Goal: Information Seeking & Learning: Learn about a topic

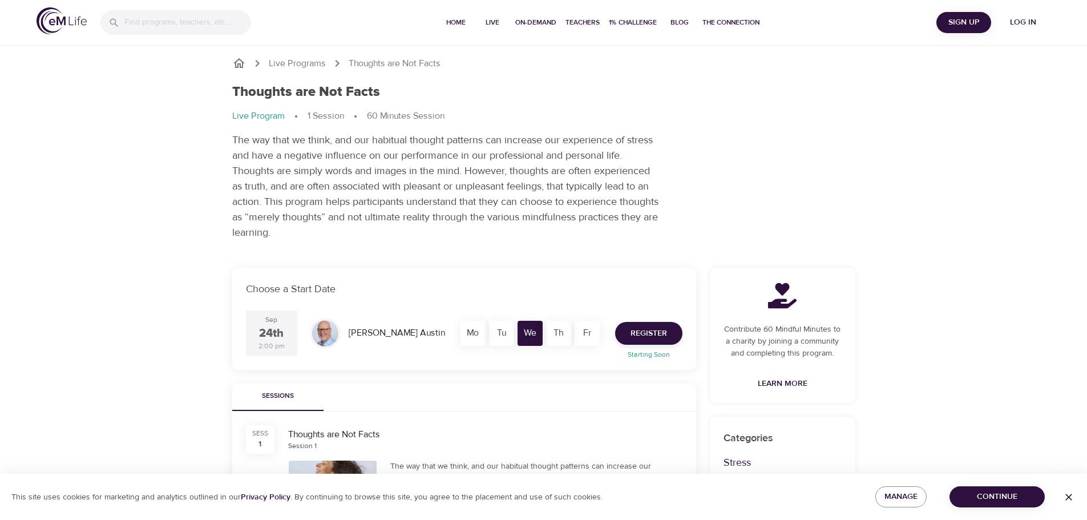
click at [1066, 495] on icon "button" at bounding box center [1068, 496] width 11 height 11
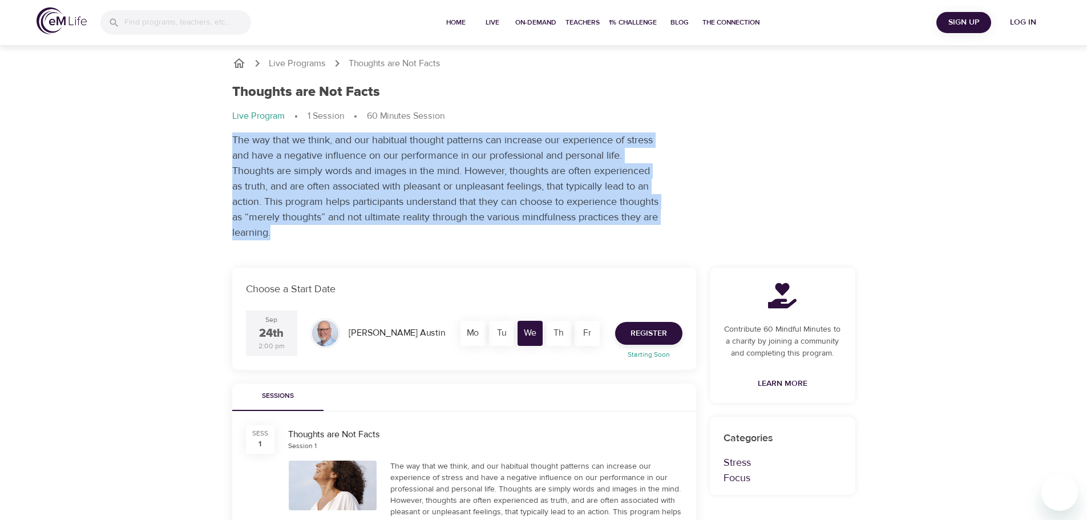
drag, startPoint x: 233, startPoint y: 135, endPoint x: 360, endPoint y: 231, distance: 158.5
click at [360, 231] on p "The way that we think, and our habitual thought patterns can increase our exper…" at bounding box center [446, 186] width 428 height 108
copy p "The way that we think, and our habitual thought patterns can increase our exper…"
click at [163, 219] on div "Live Programs Thoughts are Not Facts Thoughts are Not Facts Live Program 1 Sess…" at bounding box center [543, 448] width 1087 height 897
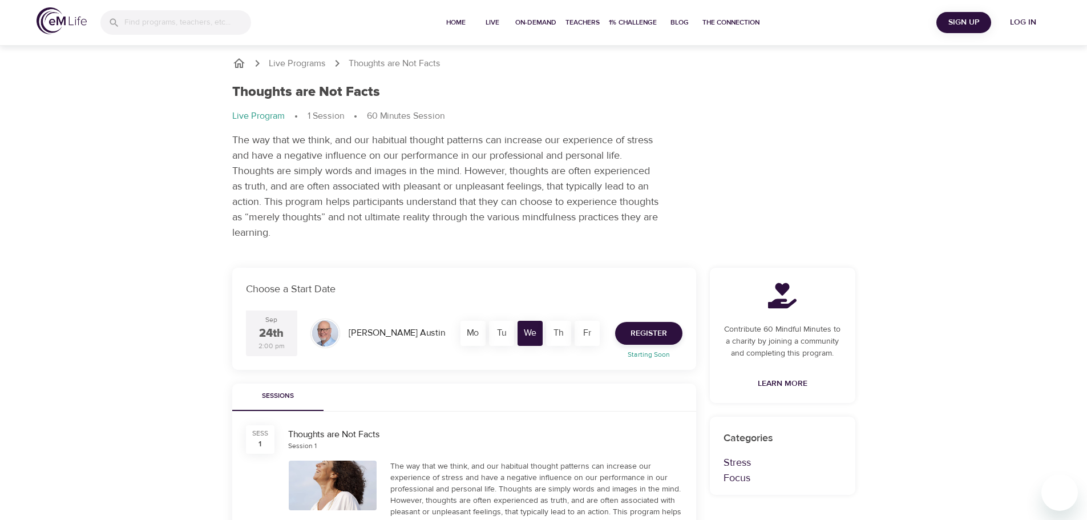
click at [331, 331] on div at bounding box center [325, 333] width 26 height 26
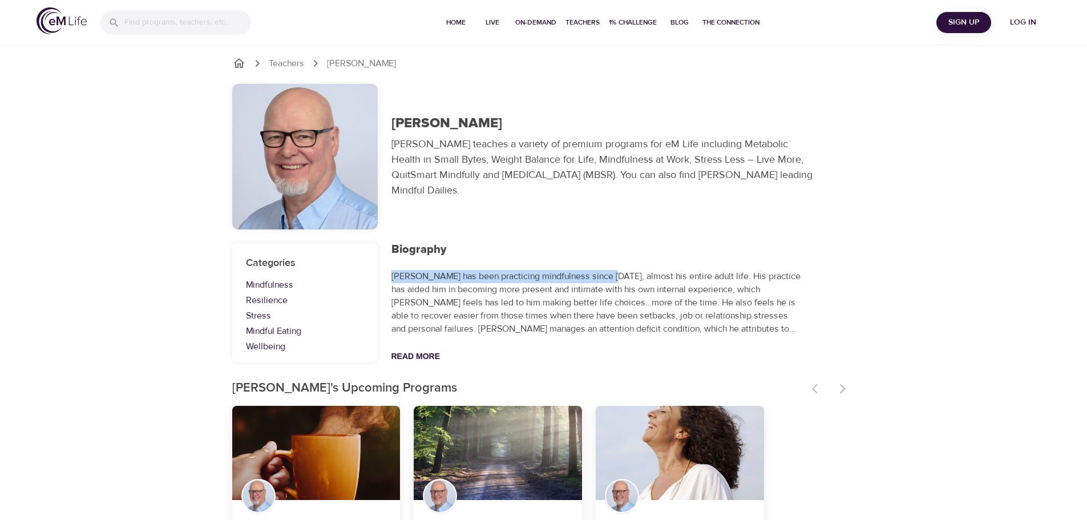
drag, startPoint x: 390, startPoint y: 273, endPoint x: 608, endPoint y: 280, distance: 218.1
click at [608, 280] on div "Biography Read More" at bounding box center [597, 302] width 425 height 133
click at [402, 354] on button "Read More" at bounding box center [415, 355] width 49 height 9
click at [843, 387] on div at bounding box center [830, 388] width 50 height 25
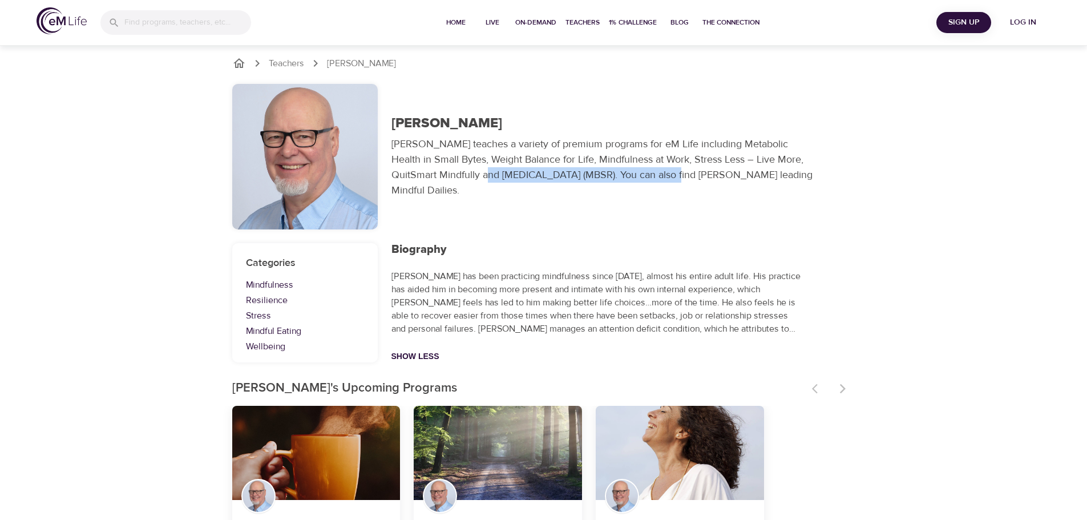
drag, startPoint x: 455, startPoint y: 175, endPoint x: 652, endPoint y: 178, distance: 196.3
click at [652, 178] on p "[PERSON_NAME] teaches a variety of premium programs for eM Life including Metab…" at bounding box center [605, 167] width 428 height 62
copy p "[MEDICAL_DATA] (MBSR)"
click at [868, 101] on div "Teachers [PERSON_NAME] [PERSON_NAME] [PERSON_NAME] teaches a variety of premium…" at bounding box center [544, 143] width 650 height 200
click at [634, 70] on div "Teachers [PERSON_NAME] [PERSON_NAME] [PERSON_NAME] teaches a variety of premium…" at bounding box center [544, 143] width 650 height 200
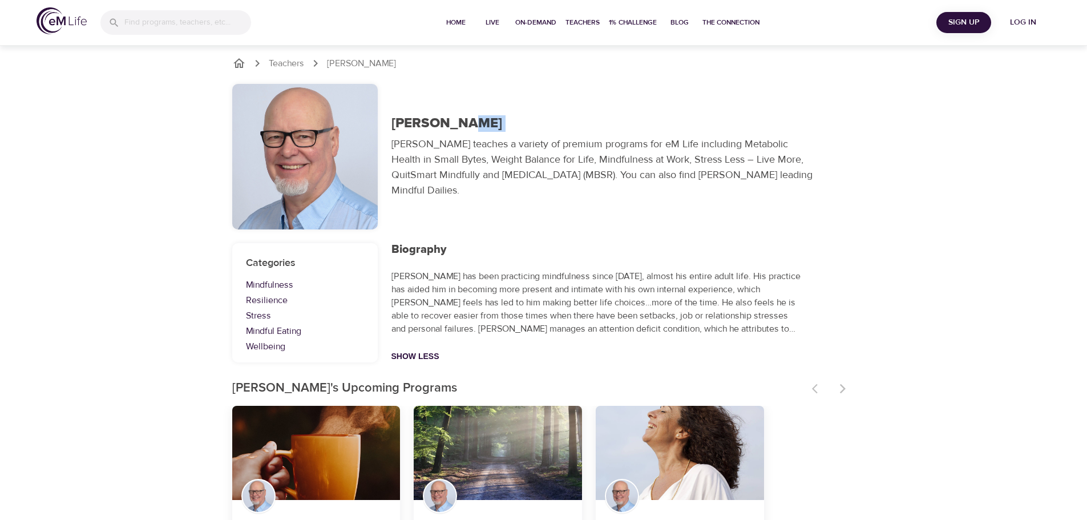
click at [633, 70] on div "Teachers [PERSON_NAME] [PERSON_NAME] [PERSON_NAME] teaches a variety of premium…" at bounding box center [544, 143] width 650 height 200
